Goal: Information Seeking & Learning: Learn about a topic

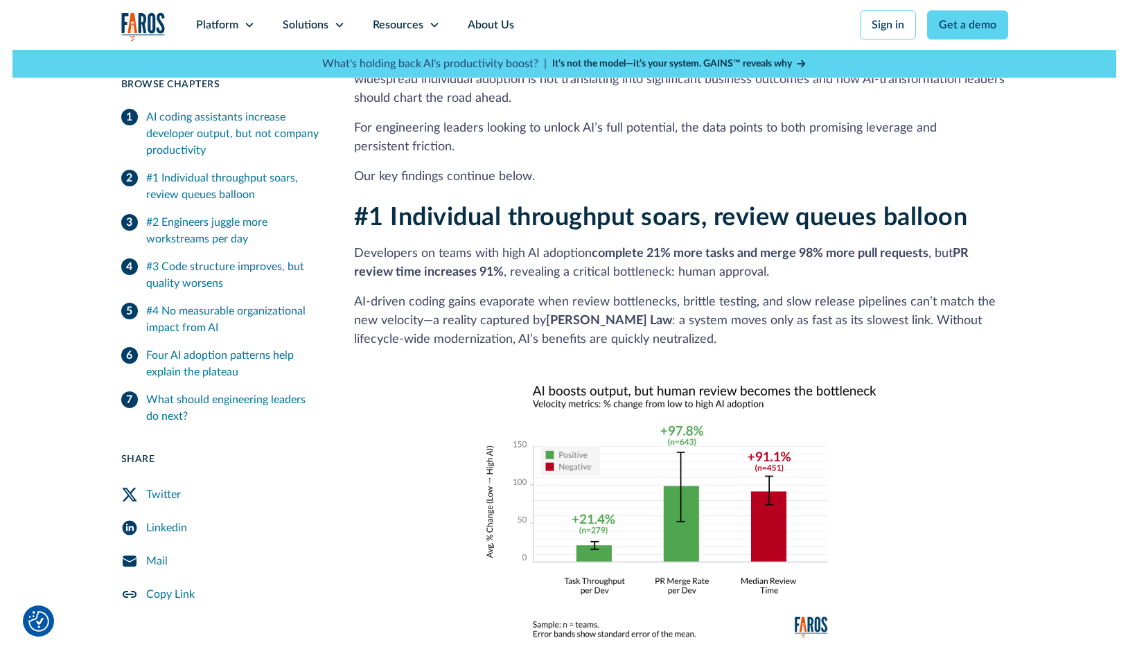
scroll to position [756, 0]
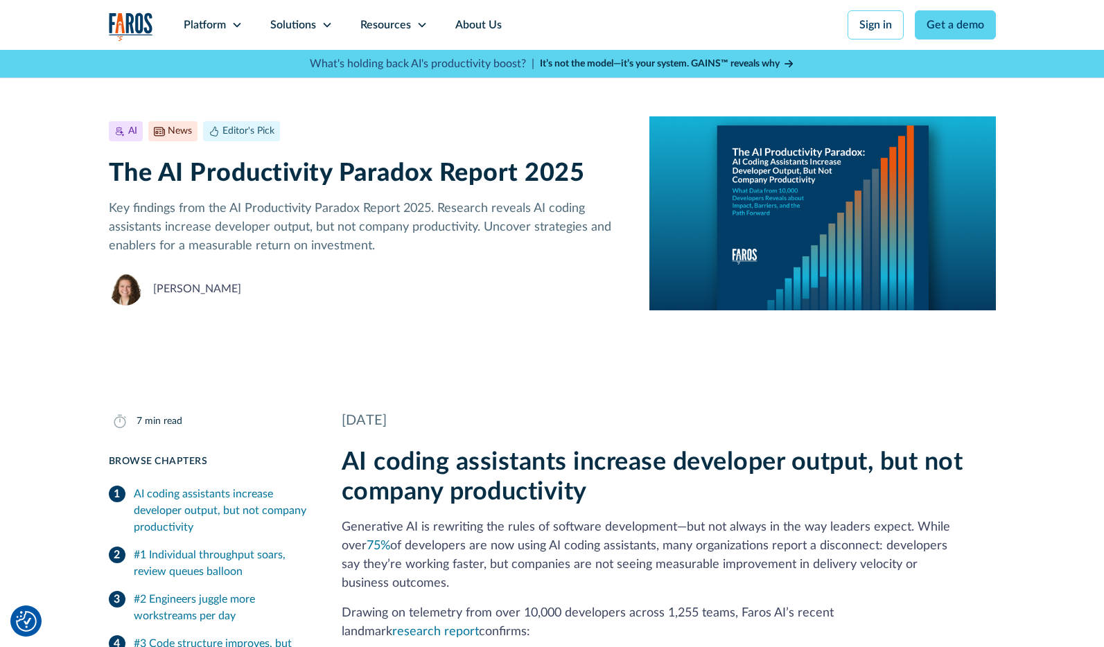
scroll to position [2517, 0]
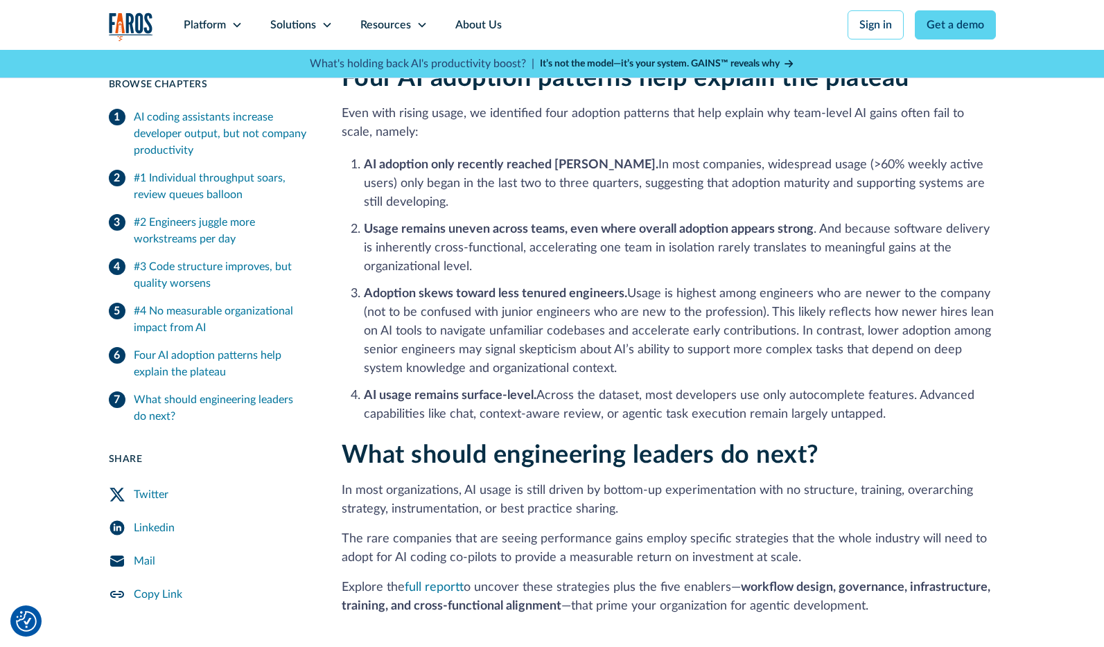
click at [671, 351] on li "Adoption skews toward less tenured engineers. Usage is highest among engineers …" at bounding box center [680, 332] width 632 height 94
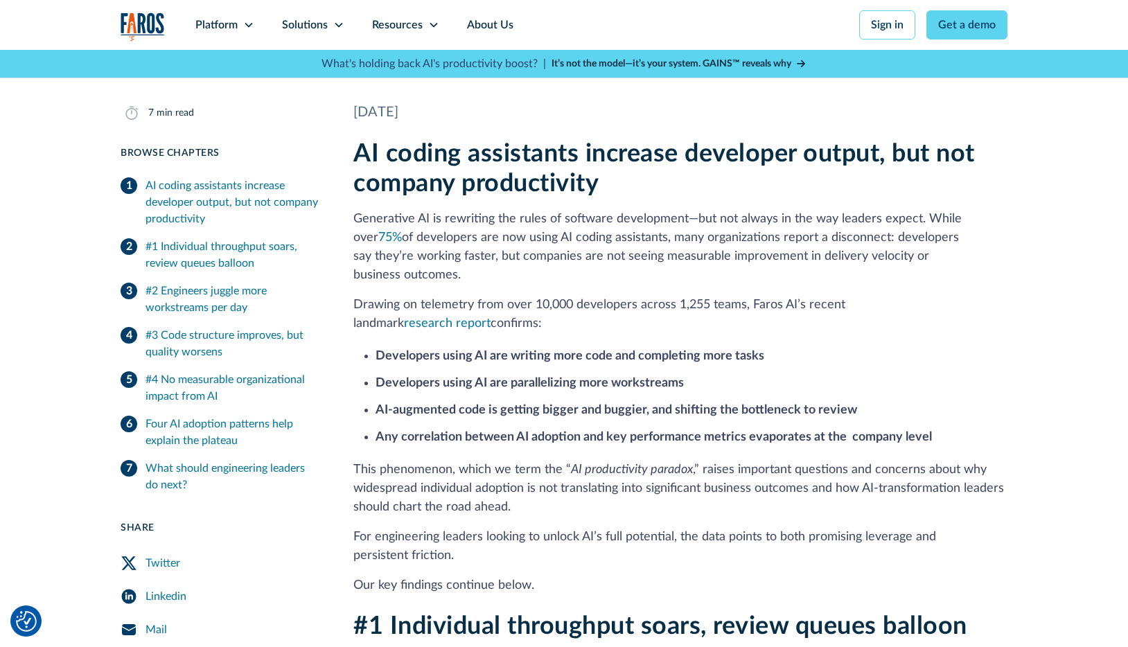
scroll to position [322, 0]
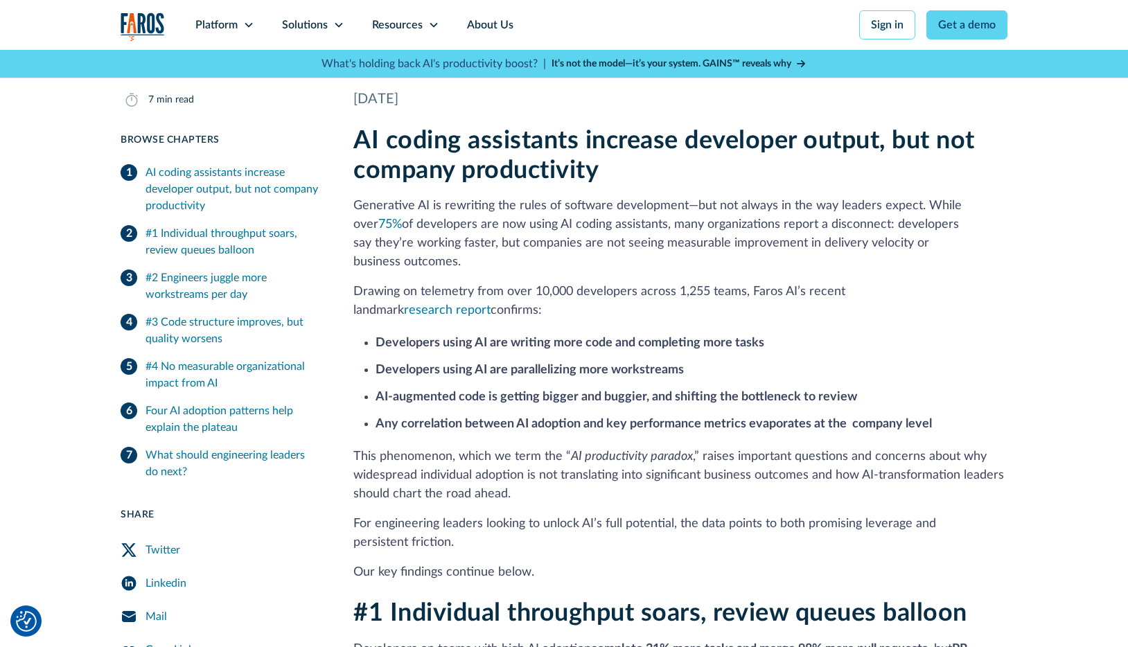
click at [584, 290] on p "Drawing on telemetry from over 10,000 developers across 1,255 teams, Faros AI’s…" at bounding box center [680, 301] width 654 height 37
click at [607, 243] on p "Generative AI is rewriting the rules of software development—but not always in …" at bounding box center [680, 234] width 654 height 75
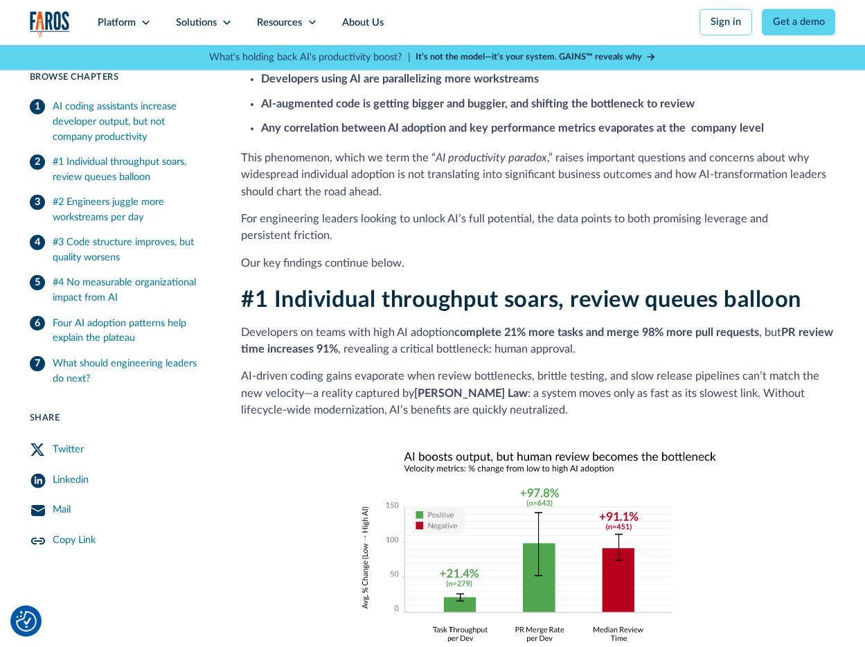
scroll to position [552, 0]
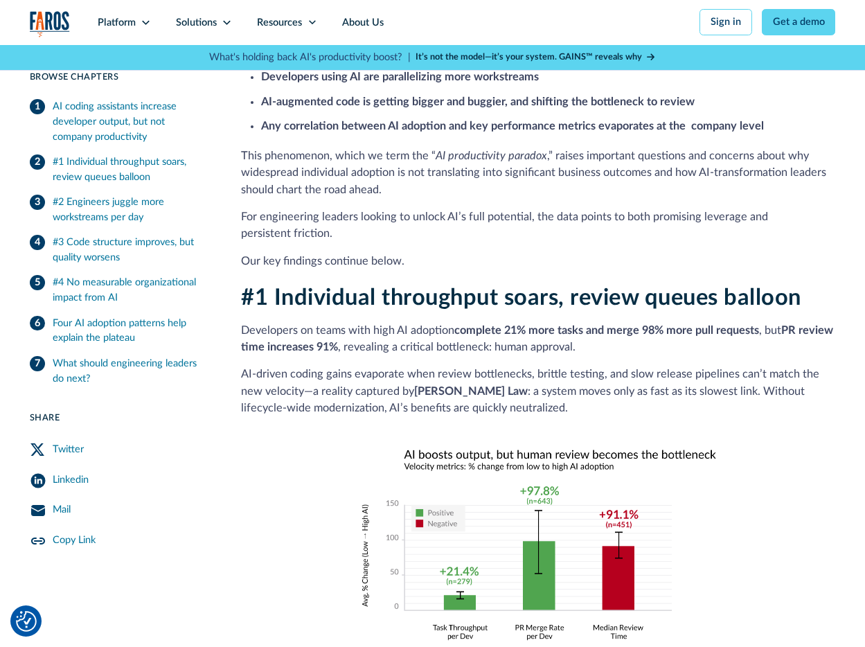
click at [388, 322] on p "Developers on teams with high AI adoption complete 21% more tasks and merge 98%…" at bounding box center [538, 339] width 595 height 34
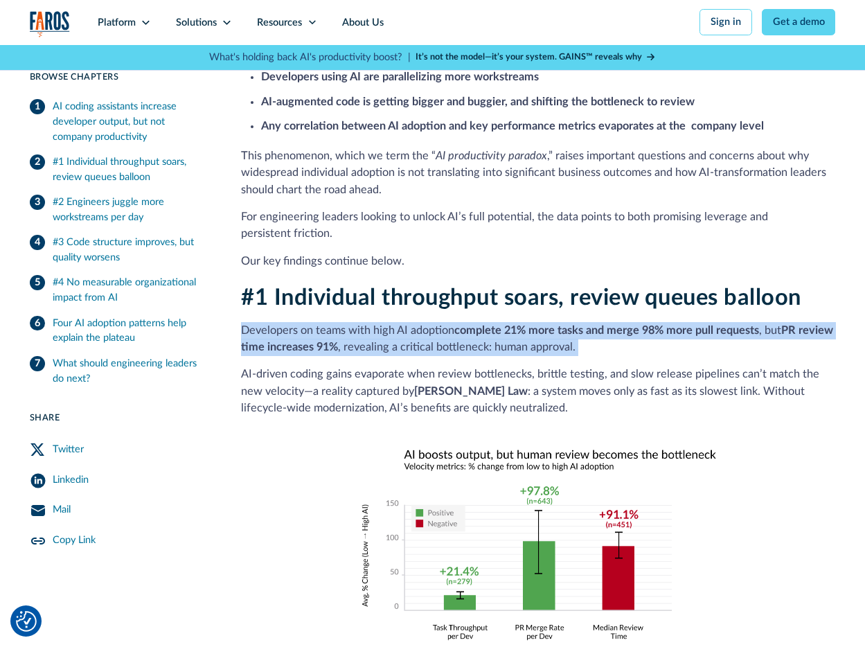
click at [388, 322] on p "Developers on teams with high AI adoption complete 21% more tasks and merge 98%…" at bounding box center [538, 339] width 595 height 34
copy p "Developers on teams with high AI adoption complete 21% more tasks and merge 98%…"
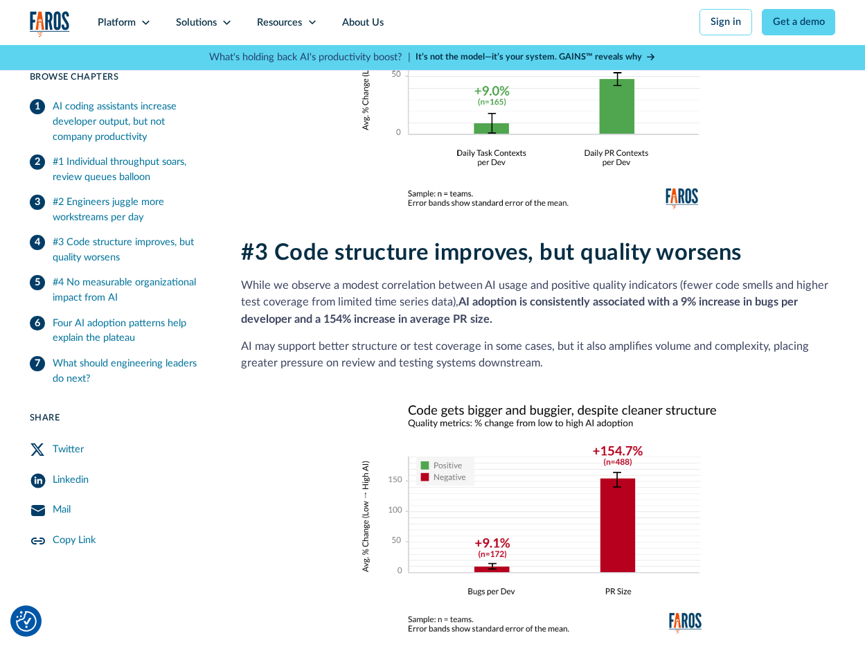
scroll to position [1515, 0]
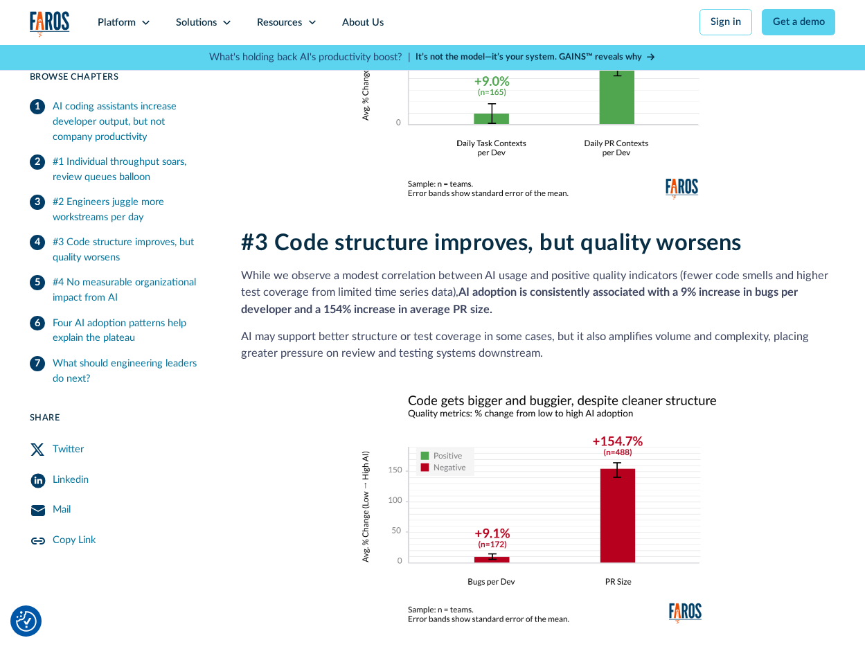
click at [449, 287] on strong "AI adoption is consistently associated with a 9% increase in bugs per developer…" at bounding box center [519, 301] width 557 height 28
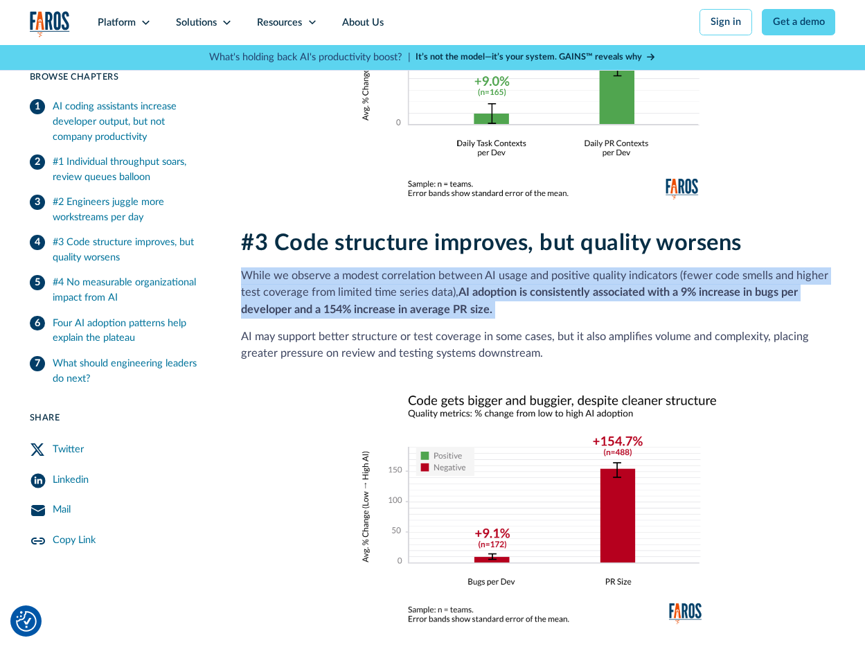
click at [449, 287] on strong "AI adoption is consistently associated with a 9% increase in bugs per developer…" at bounding box center [519, 301] width 557 height 28
copy p "While we observe a modest correlation between AI usage and positive quality ind…"
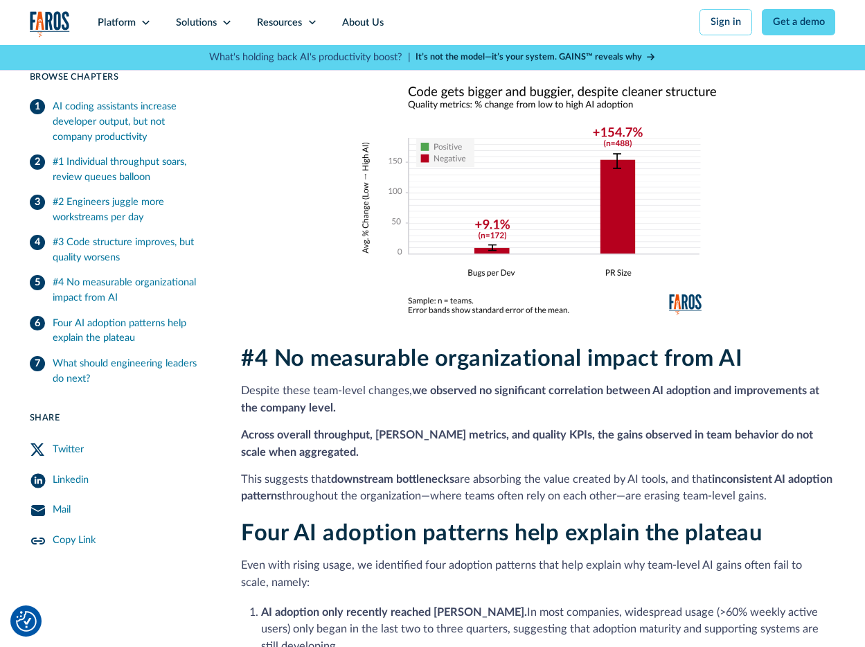
scroll to position [1823, 0]
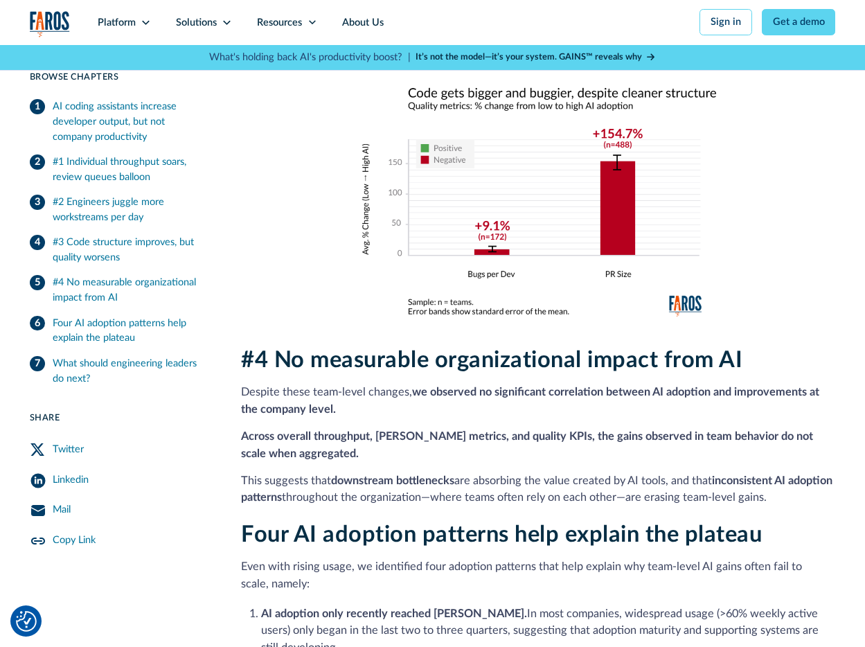
click at [374, 384] on p "Despite these team-level changes, we observed no significant correlation betwee…" at bounding box center [538, 401] width 595 height 34
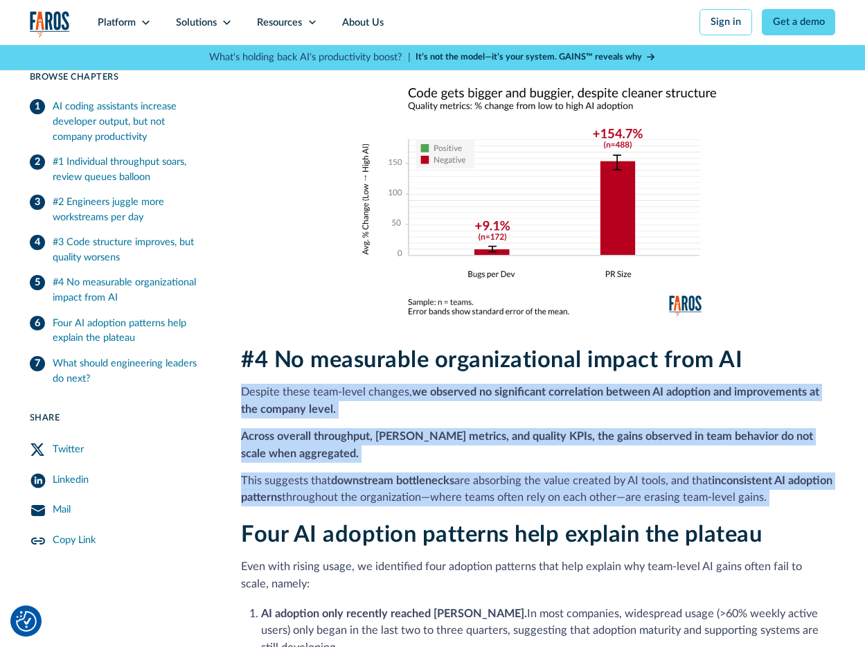
drag, startPoint x: 374, startPoint y: 376, endPoint x: 364, endPoint y: 471, distance: 96.1
click at [364, 475] on div "#4 No measurable organizational impact from AI Despite these team-level changes…" at bounding box center [538, 426] width 595 height 159
copy div "Despite these team-level changes, we observed no significant correlation betwee…"
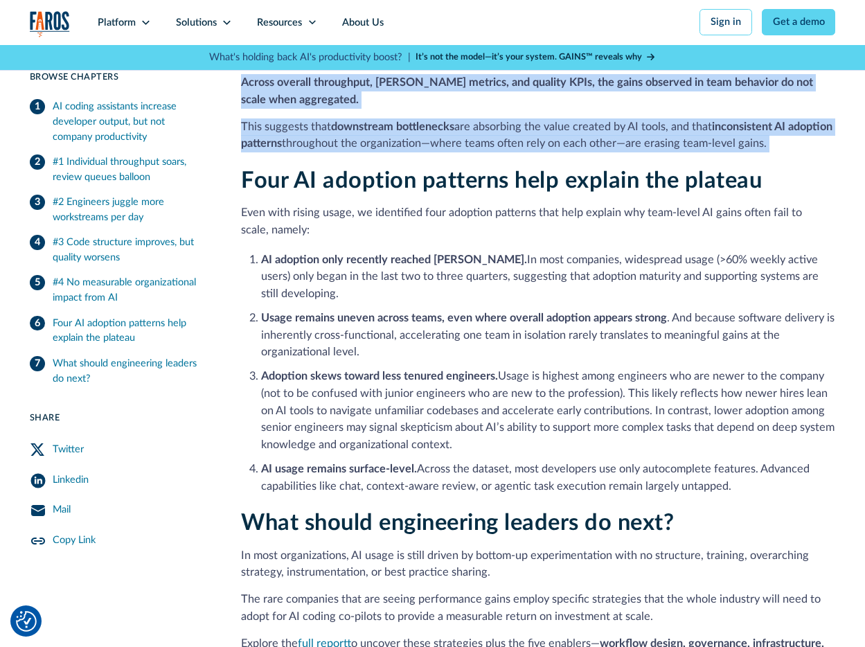
scroll to position [2180, 0]
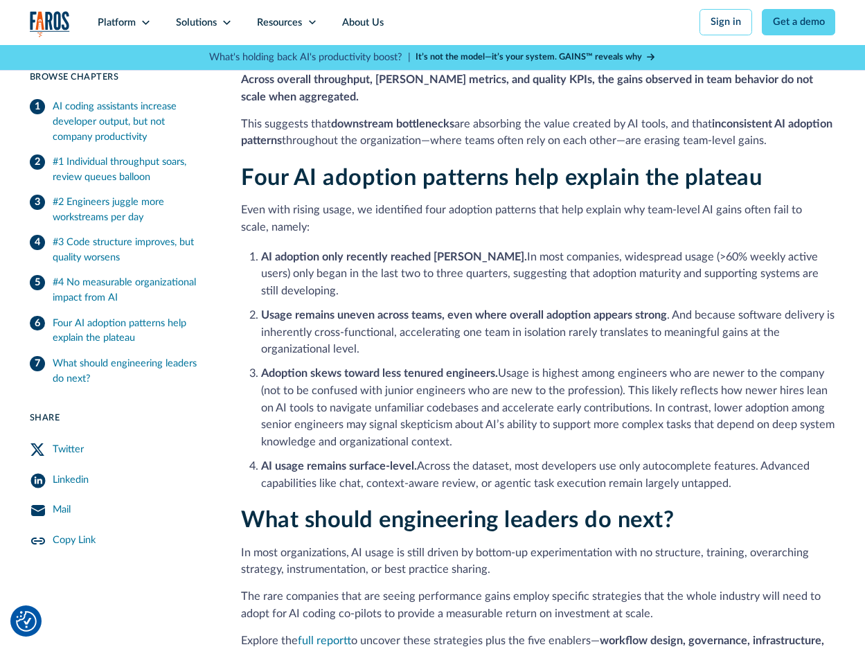
click at [480, 222] on div "Four AI adoption patterns help explain the plateau Even with rising usage, we i…" at bounding box center [538, 329] width 595 height 328
click at [400, 252] on strong "AI adoption only recently reached [PERSON_NAME]." at bounding box center [394, 257] width 266 height 11
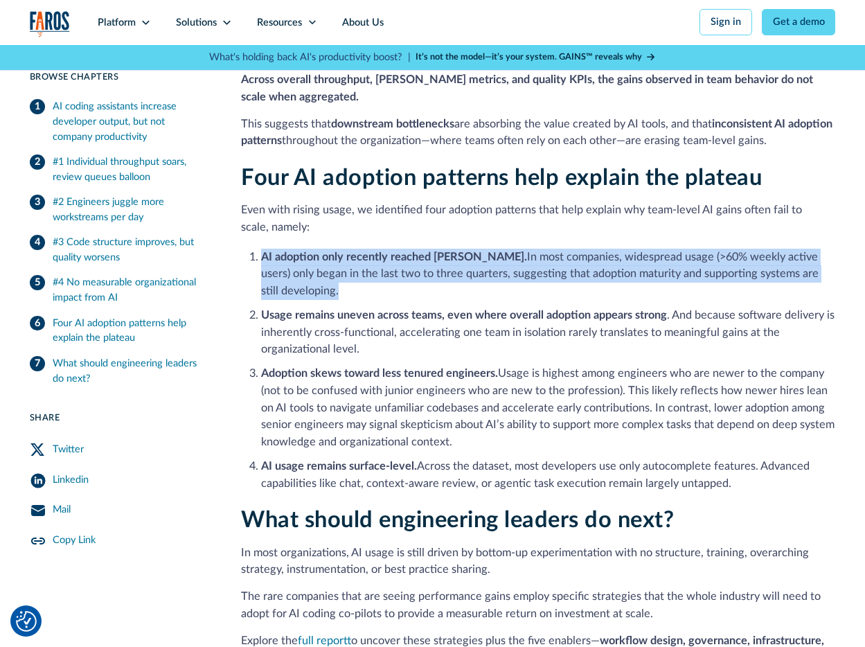
click at [400, 252] on strong "AI adoption only recently reached [PERSON_NAME]." at bounding box center [394, 257] width 266 height 11
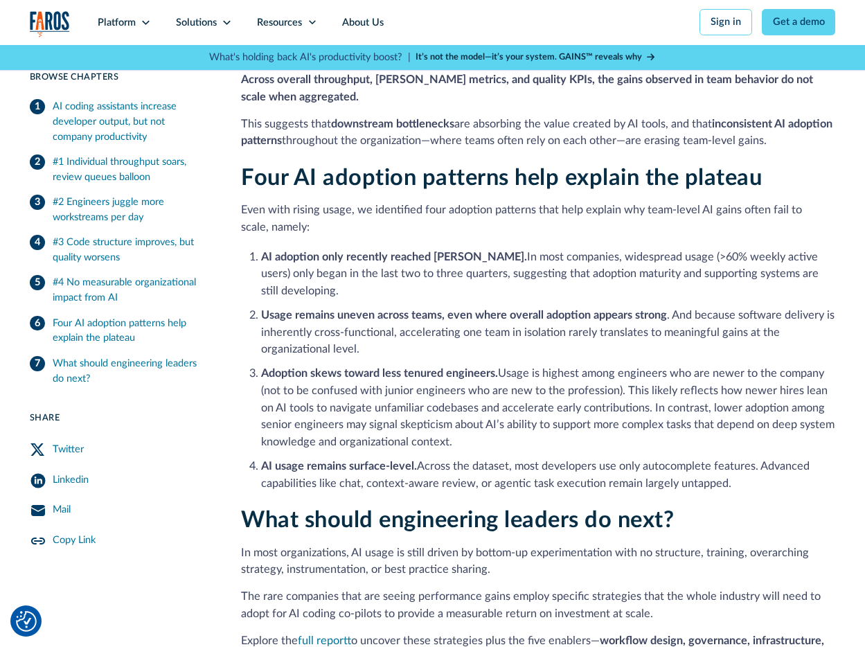
click at [400, 313] on li "Usage remains uneven across teams, even where overall adoption appears strong .…" at bounding box center [548, 332] width 574 height 51
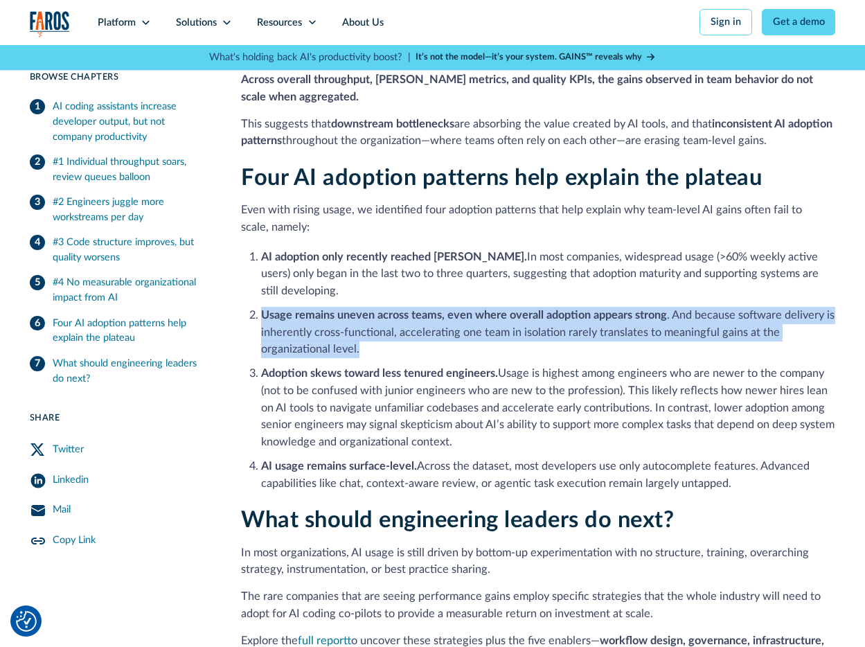
click at [400, 313] on li "Usage remains uneven across teams, even where overall adoption appears strong .…" at bounding box center [548, 332] width 574 height 51
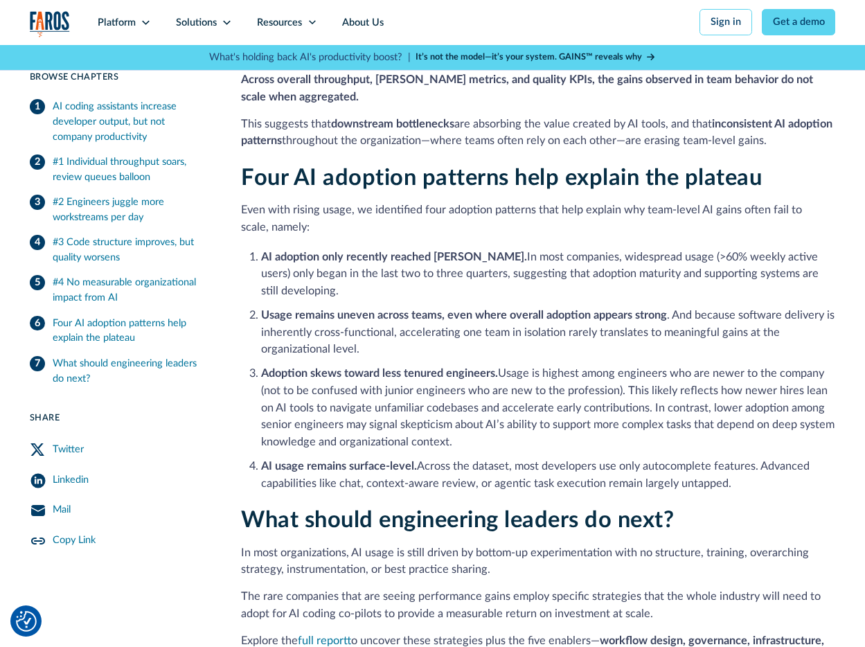
click at [401, 344] on ol "AI adoption only recently reached critical mass. In most companies, widespread …" at bounding box center [538, 369] width 595 height 246
click at [500, 308] on li "Usage remains uneven across teams, even where overall adoption appears strong .…" at bounding box center [548, 332] width 574 height 51
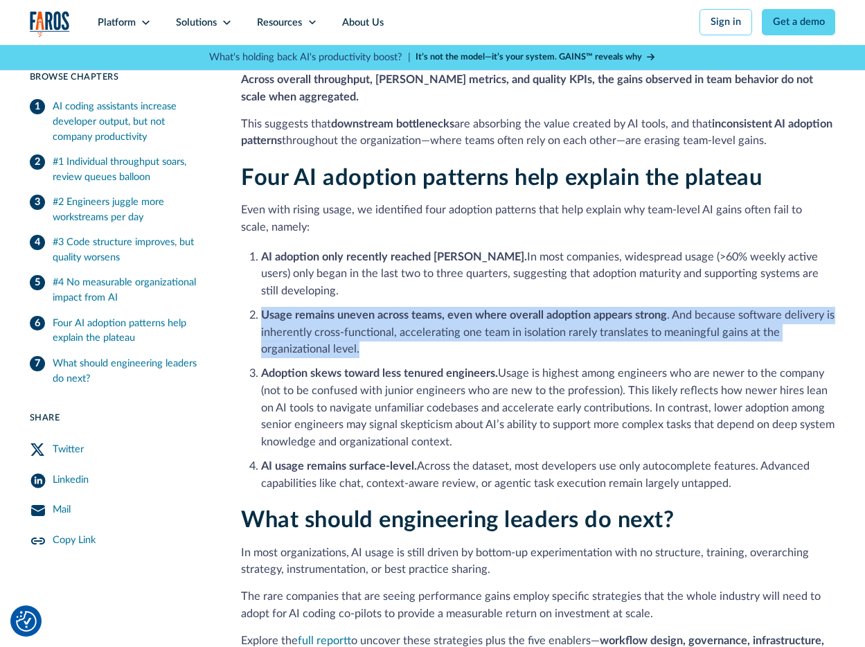
click at [500, 308] on li "Usage remains uneven across teams, even where overall adoption appears strong .…" at bounding box center [548, 332] width 574 height 51
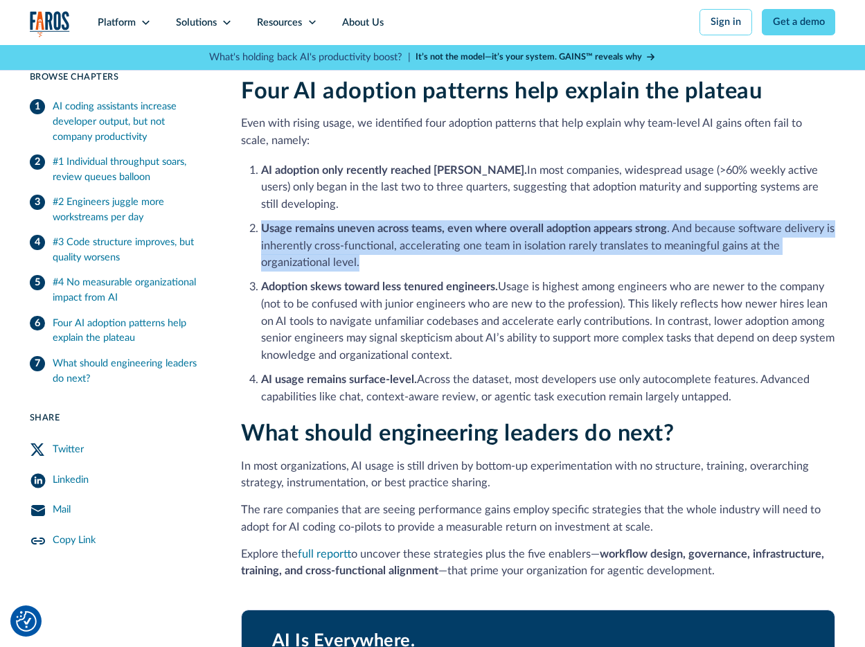
scroll to position [2415, 0]
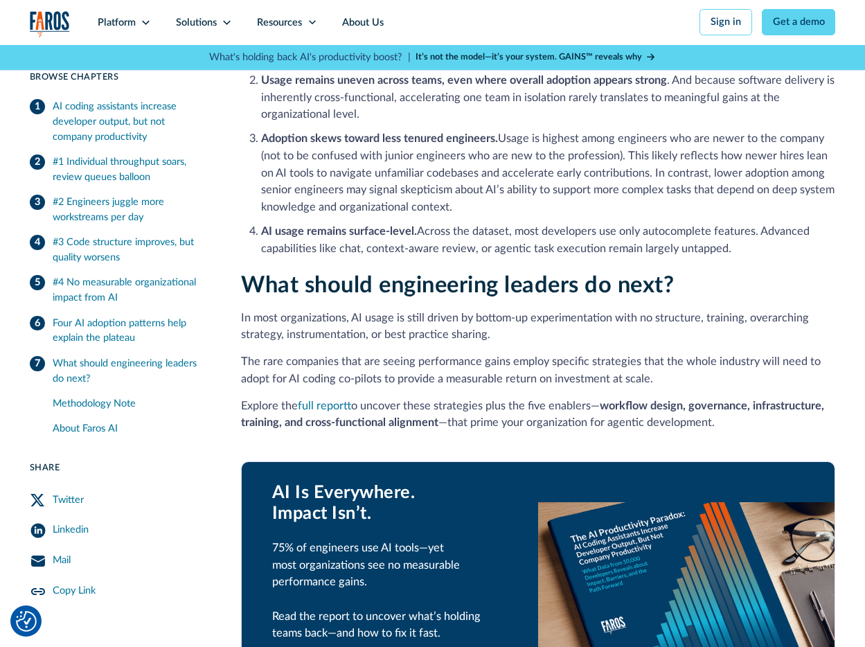
click at [497, 223] on li "AI usage remains surface-level. Across the dataset, most developers use only au…" at bounding box center [548, 240] width 574 height 34
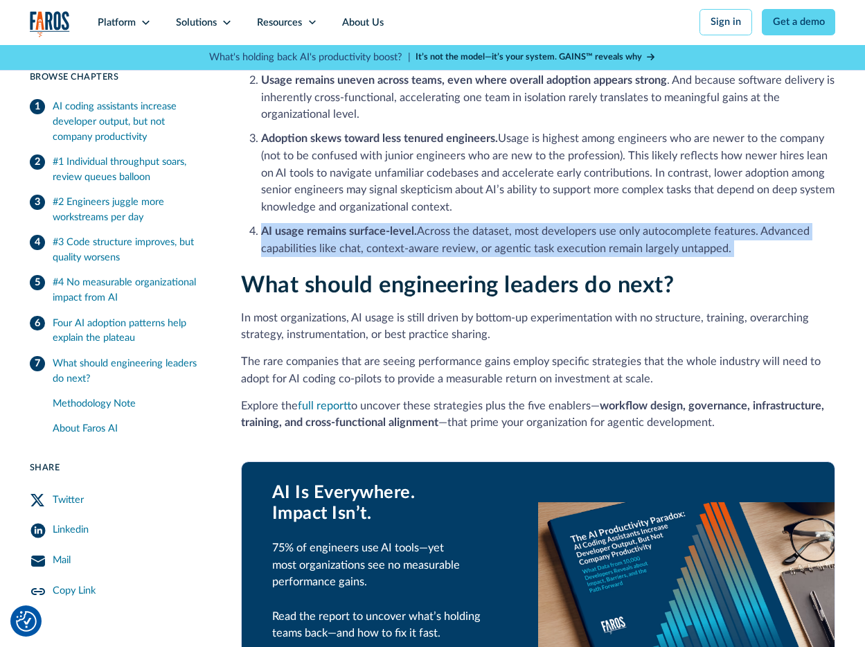
click at [497, 223] on li "AI usage remains surface-level. Across the dataset, most developers use only au…" at bounding box center [548, 240] width 574 height 34
copy li "AI usage remains surface-level. Across the dataset, most developers use only au…"
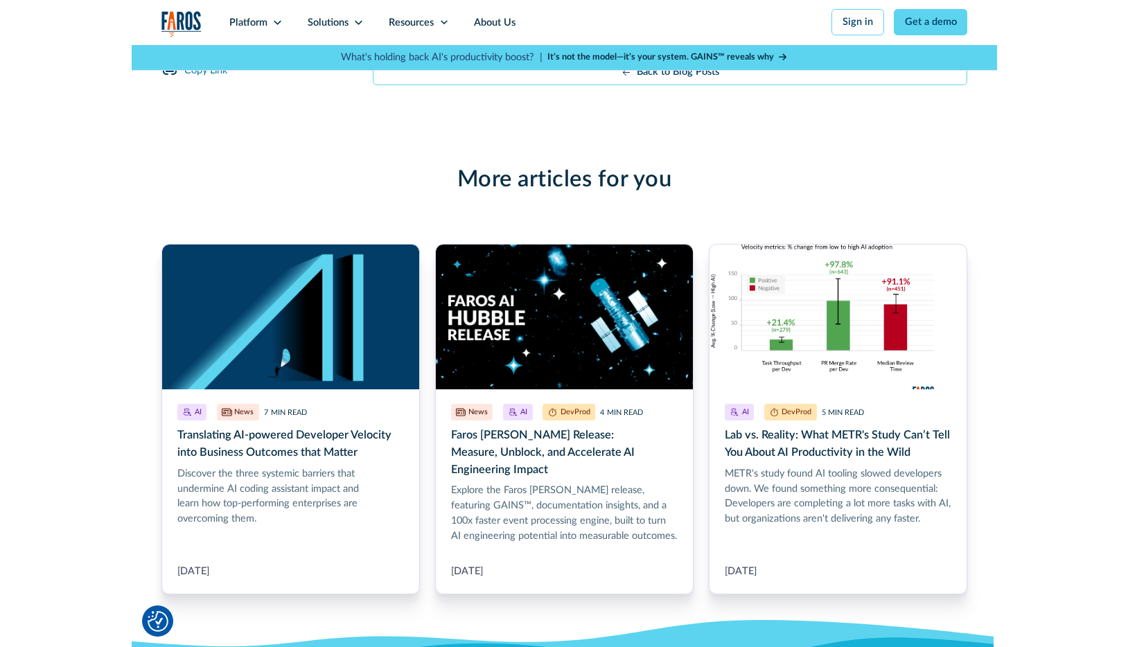
scroll to position [3831, 0]
